Goal: Task Accomplishment & Management: Check status

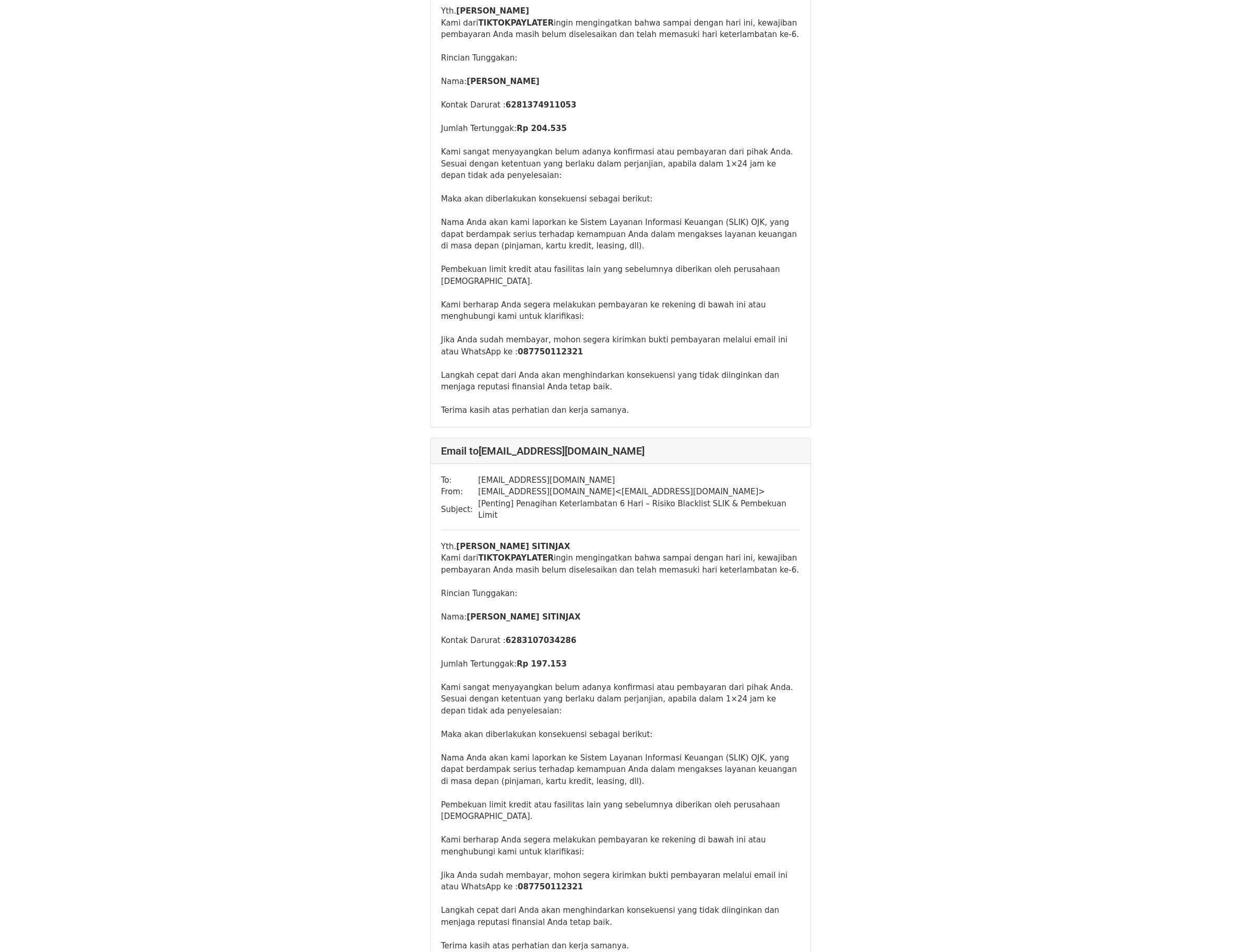
scroll to position [7672, 0]
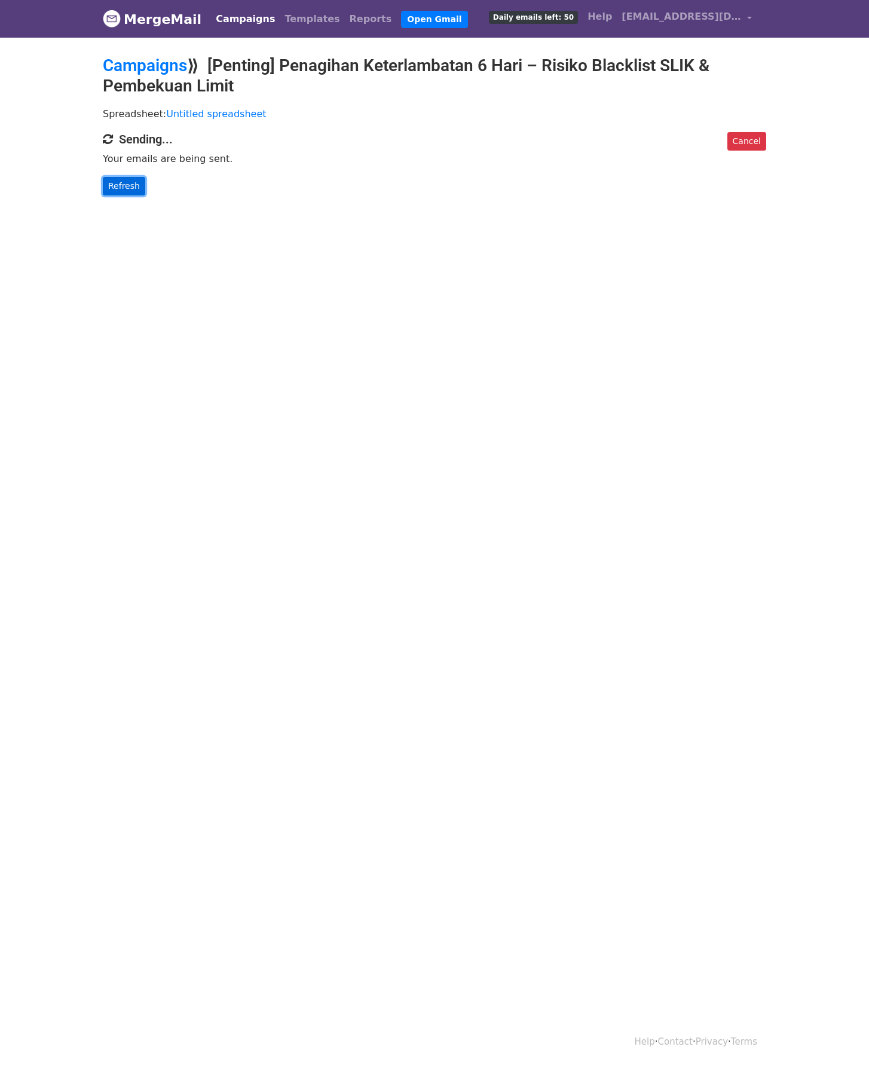
click at [122, 185] on link "Refresh" at bounding box center [124, 186] width 42 height 19
